Goal: Navigation & Orientation: Find specific page/section

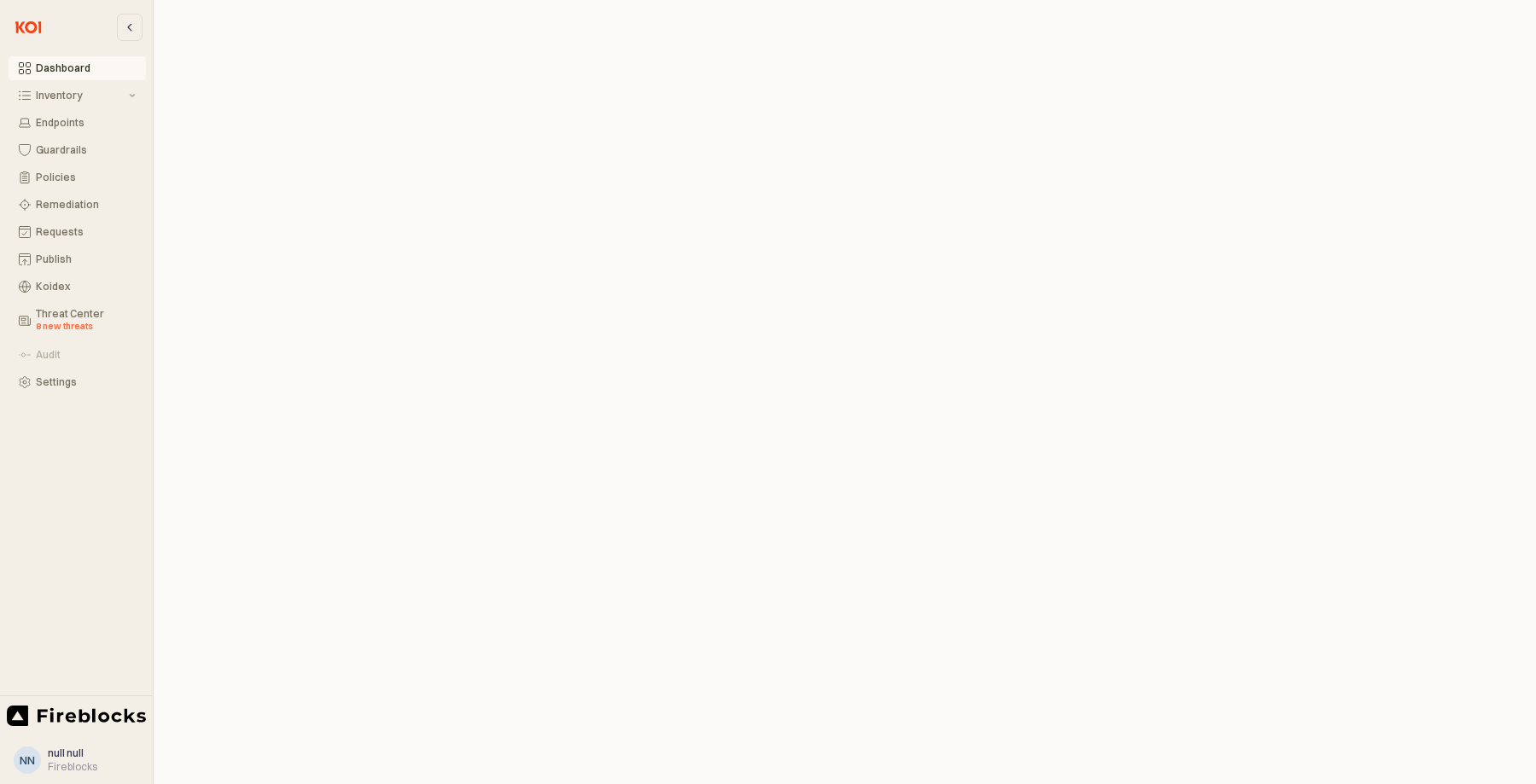
click at [66, 458] on div "Dashboard Inventory Endpoints Guardrails Policies Remediation Requests Publish …" at bounding box center [76, 348] width 153 height 682
drag, startPoint x: 14, startPoint y: 509, endPoint x: 76, endPoint y: 221, distance: 294.6
click at [14, 509] on div "Dashboard Inventory Endpoints Guardrails Policies Remediation Requests Publish …" at bounding box center [76, 348] width 153 height 682
click at [27, 101] on button "Inventory" at bounding box center [76, 95] width 137 height 24
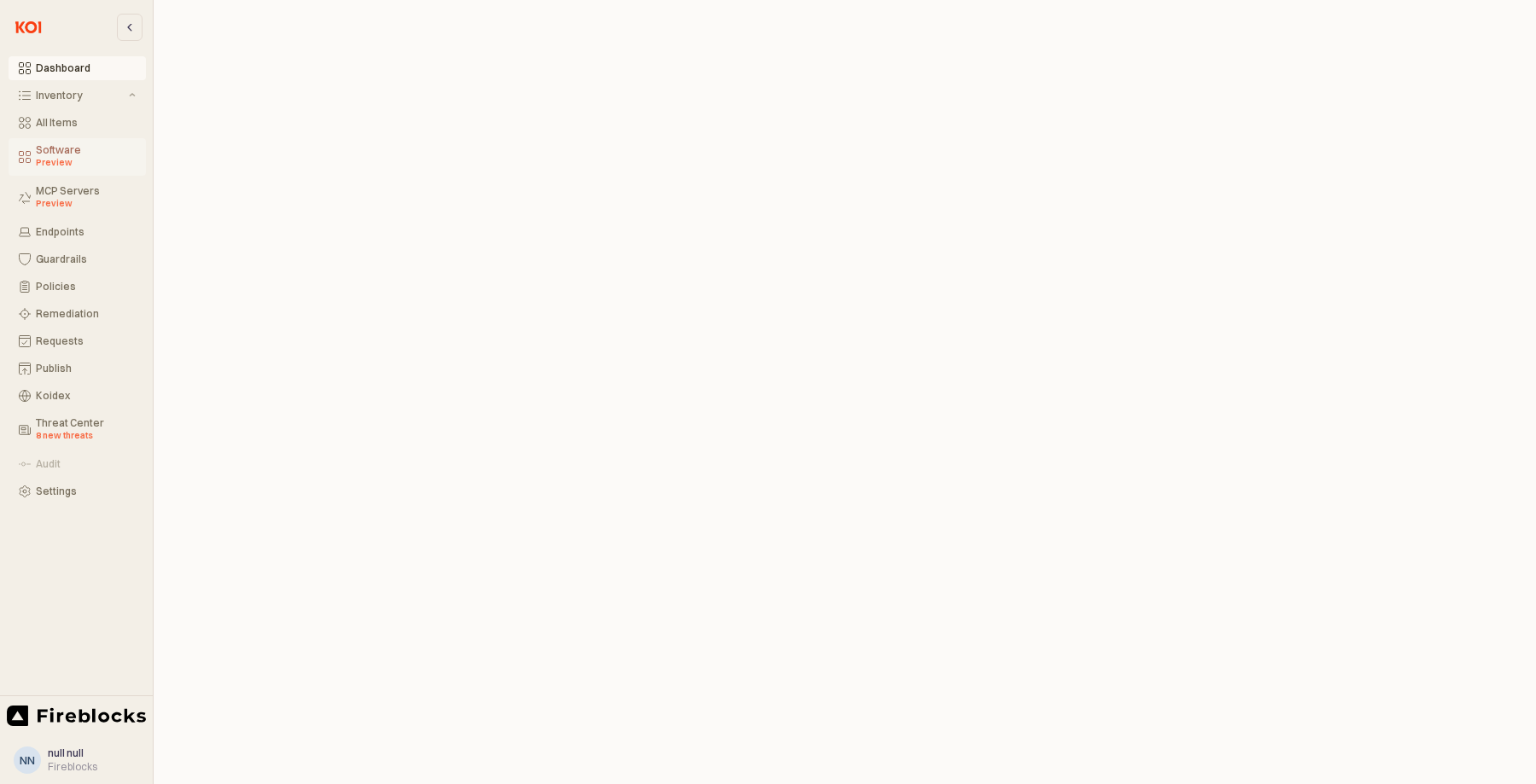
click at [54, 152] on div "Software Preview" at bounding box center [85, 157] width 100 height 25
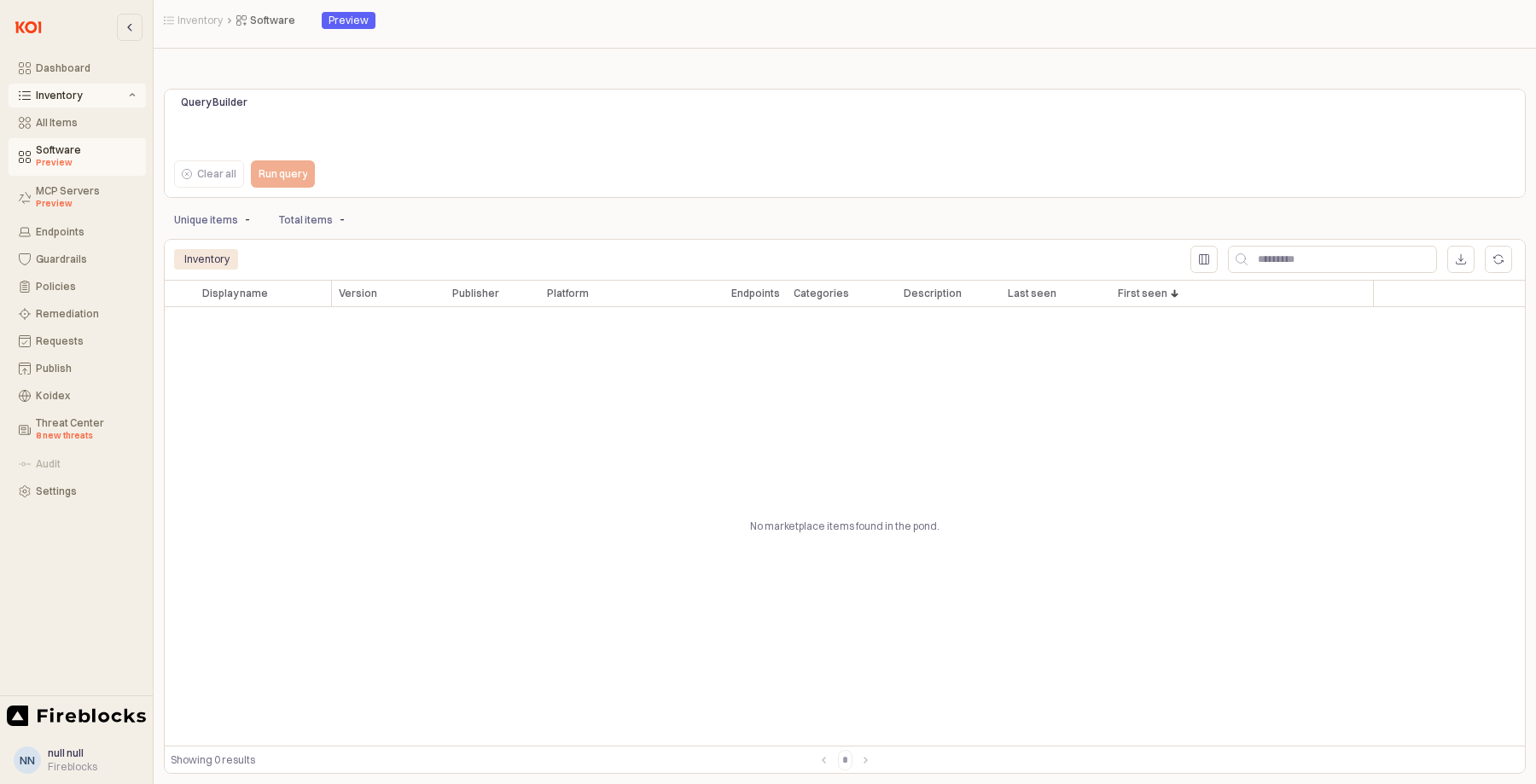
drag, startPoint x: 667, startPoint y: 174, endPoint x: 1097, endPoint y: 4, distance: 462.4
click at [679, 166] on div "Clear all Run query" at bounding box center [449, 174] width 565 height 34
click at [56, 189] on div "MCP Servers Preview" at bounding box center [85, 198] width 100 height 25
